Goal: Navigation & Orientation: Find specific page/section

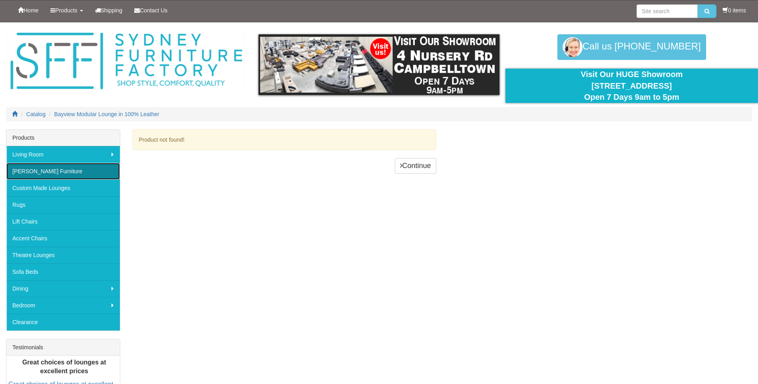
click at [46, 170] on link "[PERSON_NAME] Furniture" at bounding box center [62, 171] width 113 height 17
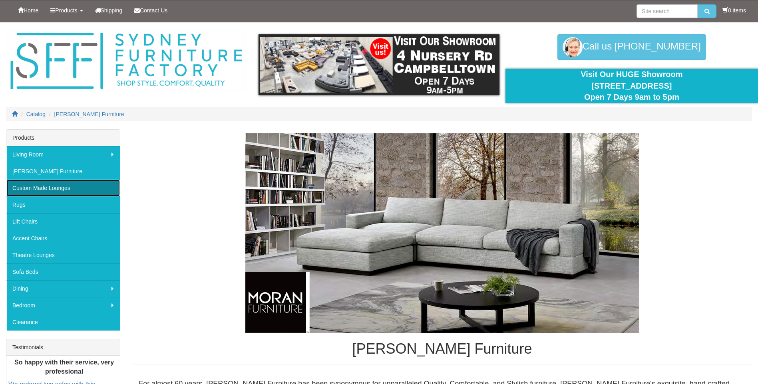
click at [47, 187] on link "Custom Made Lounges" at bounding box center [62, 188] width 113 height 17
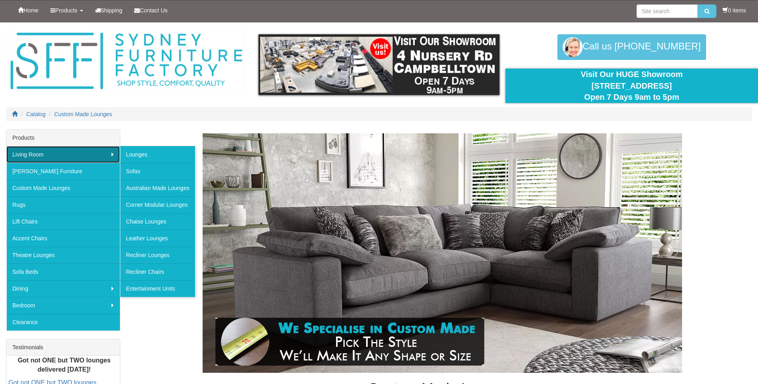
click at [46, 156] on link "Living Room" at bounding box center [62, 154] width 113 height 17
click at [152, 154] on link "Lounges" at bounding box center [157, 154] width 75 height 17
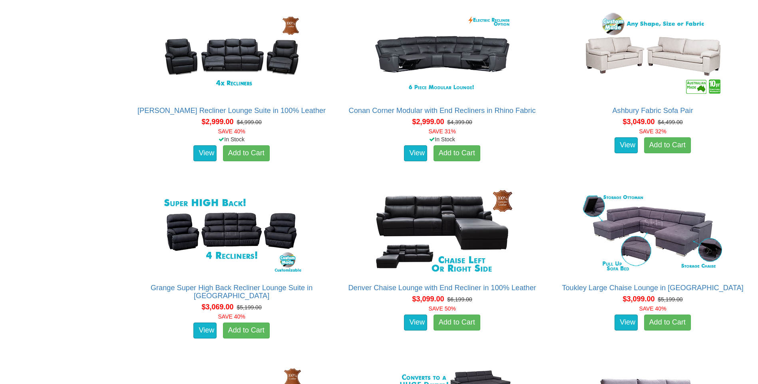
scroll to position [3315, 0]
